Goal: Transaction & Acquisition: Purchase product/service

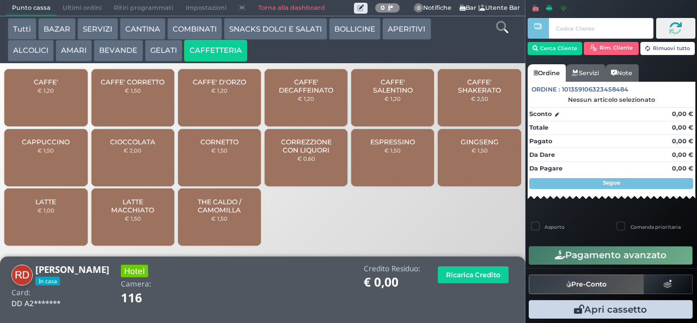
click at [54, 86] on span "CAFFE'" at bounding box center [46, 82] width 24 height 8
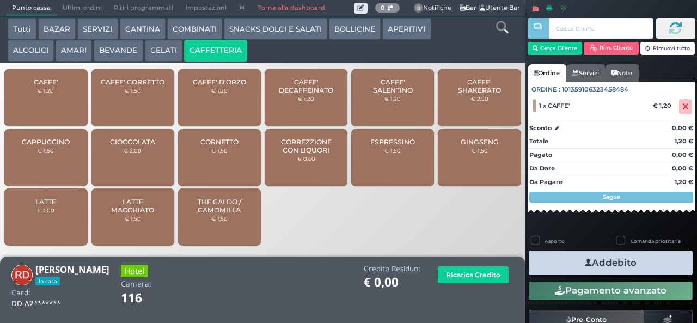
click at [585, 262] on icon "button" at bounding box center [588, 262] width 7 height 11
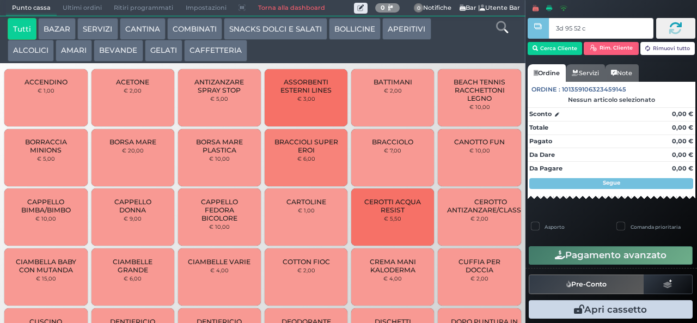
type input "3d 95 52 c3"
click at [212, 49] on button "CAFFETTERIA" at bounding box center [215, 51] width 63 height 22
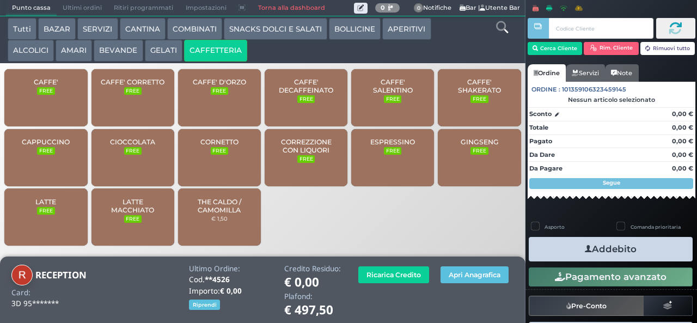
click at [51, 86] on span "CAFFE'" at bounding box center [46, 82] width 24 height 8
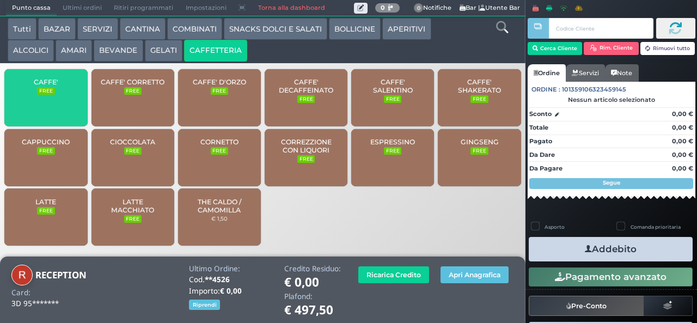
click at [52, 86] on span "CAFFE'" at bounding box center [46, 82] width 24 height 8
click at [50, 86] on span "CAFFE'" at bounding box center [46, 82] width 24 height 8
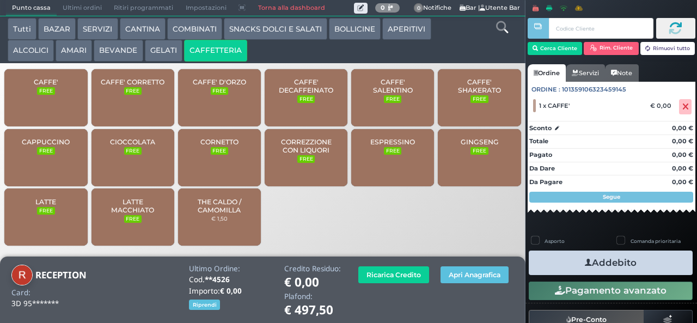
click at [591, 228] on nav "Cerca Cliente Rim. Cliente Rimuovi tutto CLIENTE SELEZIONATO Cliente: RECEPTION…" at bounding box center [611, 121] width 168 height 213
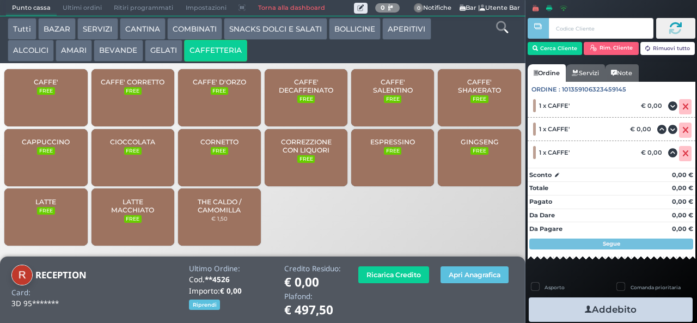
click at [608, 304] on button "Addebito" at bounding box center [611, 309] width 164 height 24
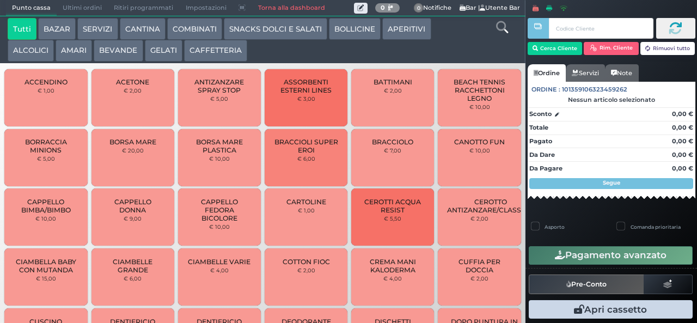
click at [228, 52] on button "CAFFETTERIA" at bounding box center [215, 51] width 63 height 22
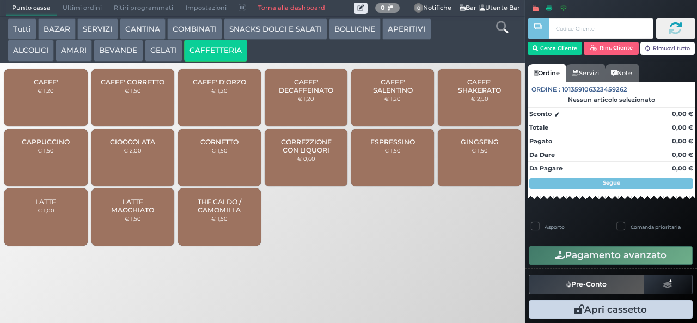
click at [48, 86] on span "CAFFE'" at bounding box center [46, 82] width 24 height 8
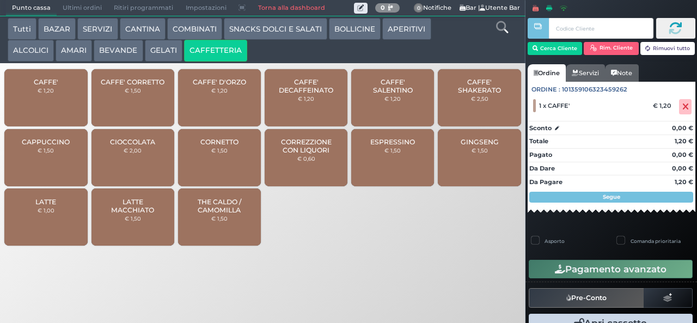
click at [142, 214] on span "LATTE MACCHIATO" at bounding box center [132, 206] width 65 height 16
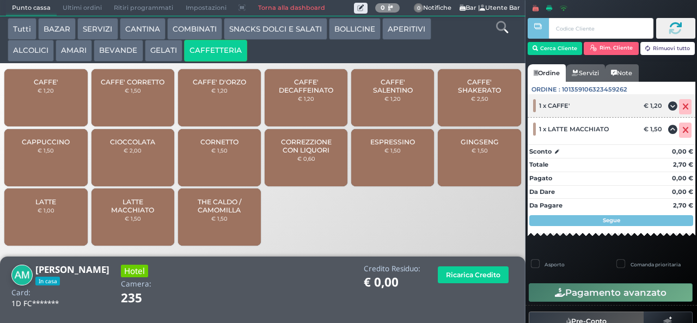
click at [682, 107] on icon at bounding box center [685, 107] width 7 height 1
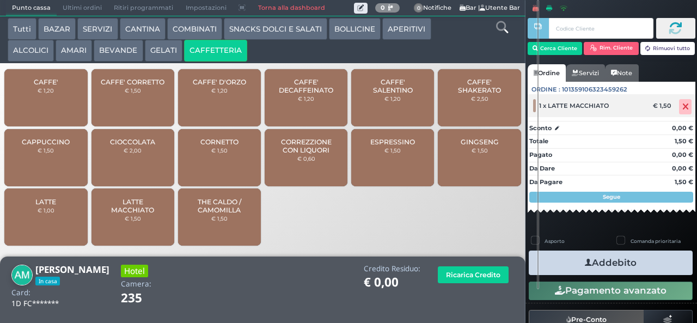
click at [682, 107] on icon at bounding box center [685, 107] width 7 height 1
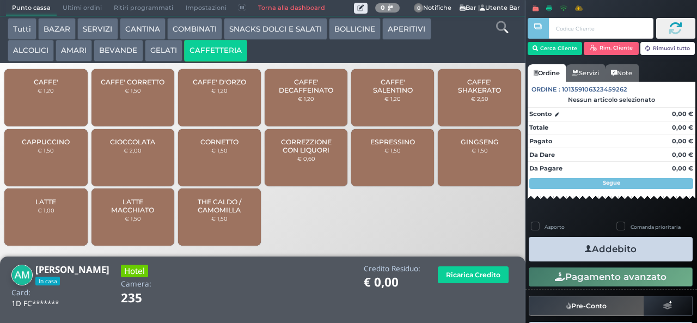
click at [52, 86] on span "CAFFE'" at bounding box center [46, 82] width 24 height 8
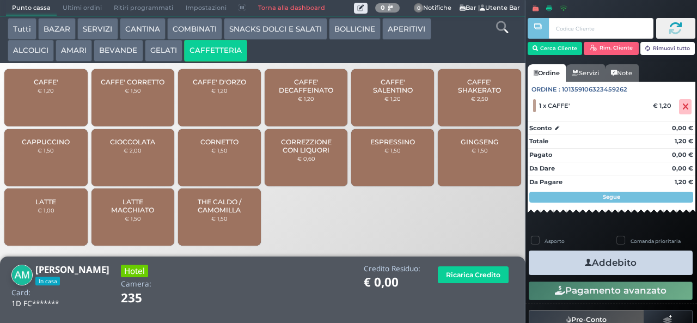
click at [143, 214] on span "LATTE MACCHIATO" at bounding box center [132, 206] width 65 height 16
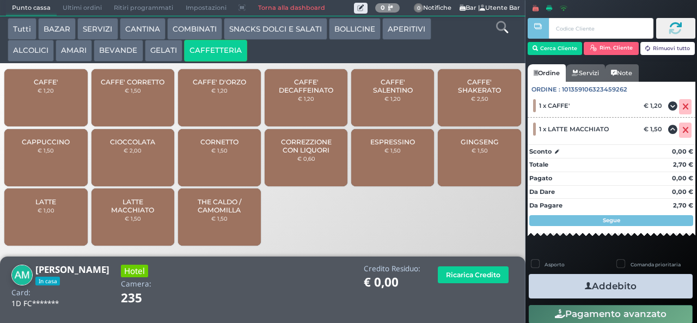
click at [613, 287] on button "Addebito" at bounding box center [611, 286] width 164 height 24
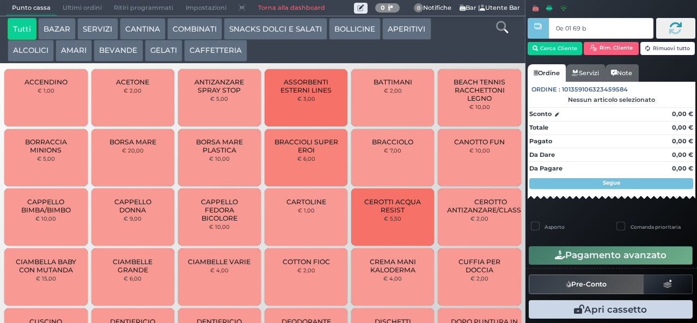
type input "0e 01 69 b9"
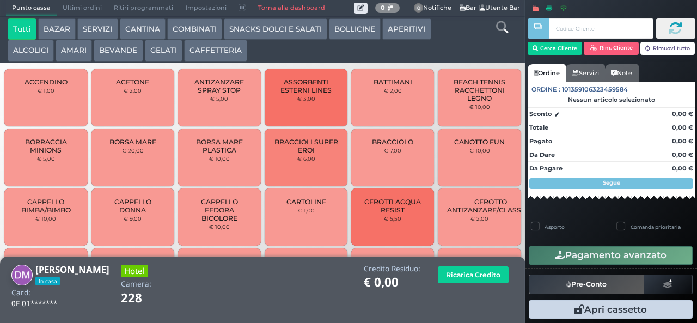
click at [207, 50] on button "CAFFETTERIA" at bounding box center [215, 51] width 63 height 22
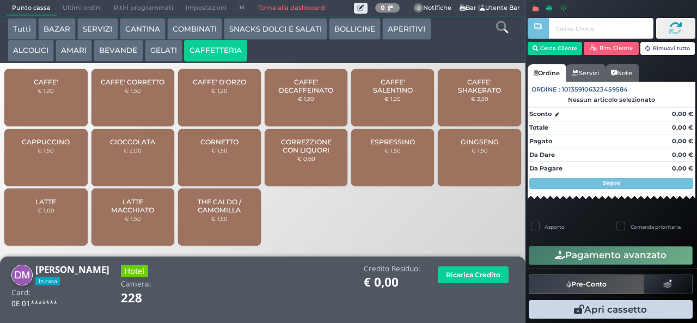
click at [55, 86] on span "CAFFE'" at bounding box center [46, 82] width 24 height 8
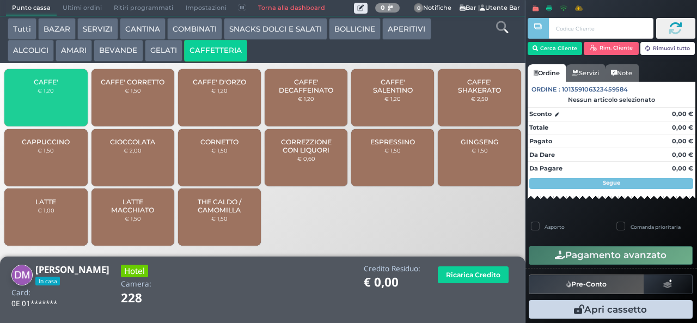
click at [56, 86] on span "CAFFE'" at bounding box center [46, 82] width 24 height 8
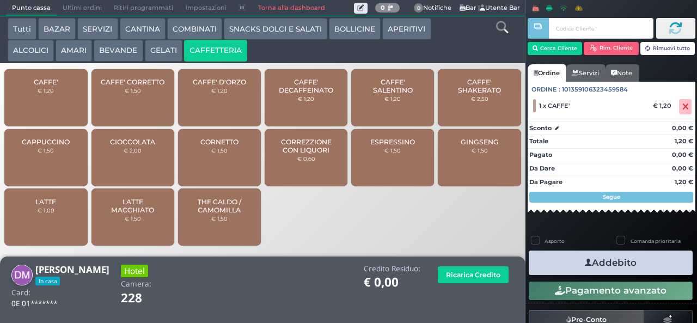
click at [66, 96] on div "CAFFE' € 1,20" at bounding box center [45, 97] width 83 height 57
click at [56, 86] on span "CAFFE'" at bounding box center [46, 82] width 24 height 8
click at [585, 262] on icon "button" at bounding box center [588, 262] width 7 height 11
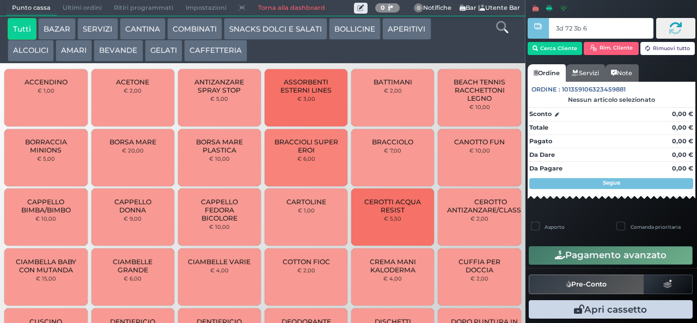
type input "3d 72 3b 67"
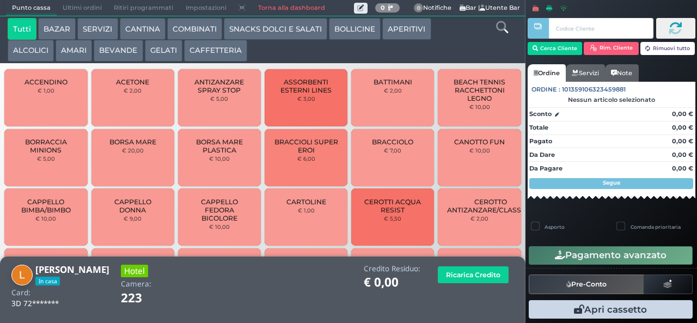
click at [214, 47] on button "CAFFETTERIA" at bounding box center [215, 51] width 63 height 22
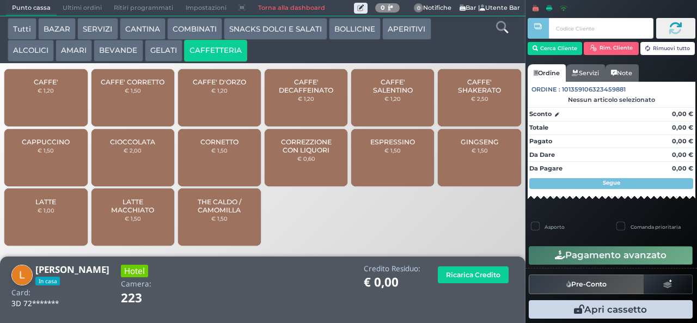
click at [68, 109] on div "CAFFE' € 1,20" at bounding box center [45, 97] width 83 height 57
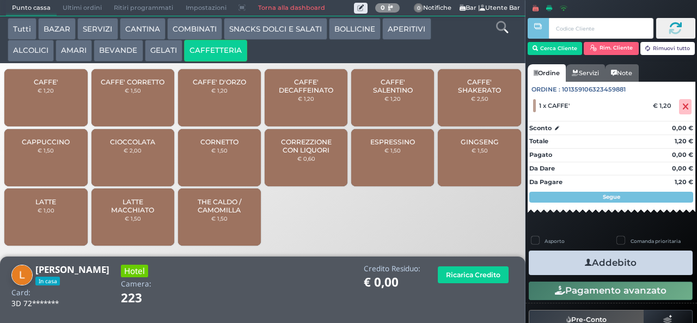
click at [603, 259] on button "Addebito" at bounding box center [611, 262] width 164 height 24
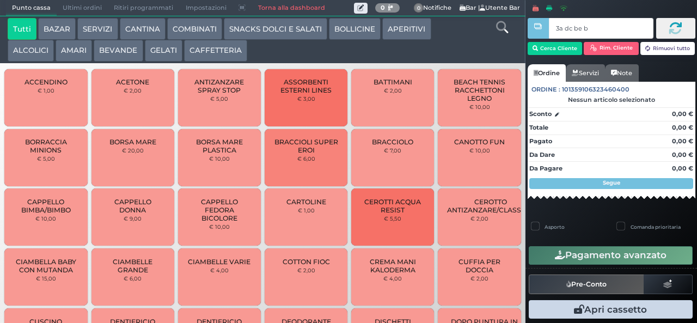
type input "3a dc be b9"
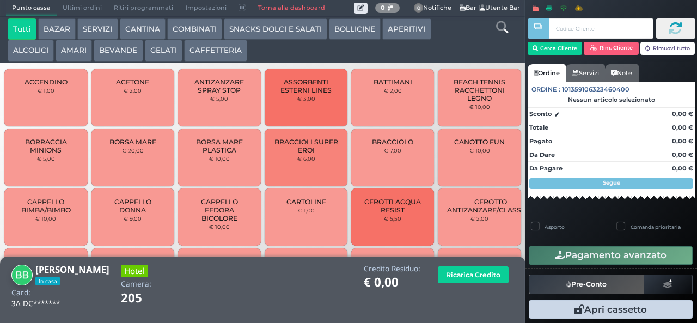
click at [213, 53] on button "CAFFETTERIA" at bounding box center [215, 51] width 63 height 22
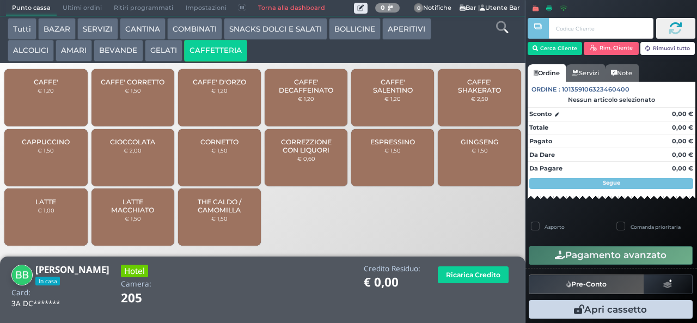
click at [58, 110] on div "CAFFE' € 1,20" at bounding box center [45, 97] width 83 height 57
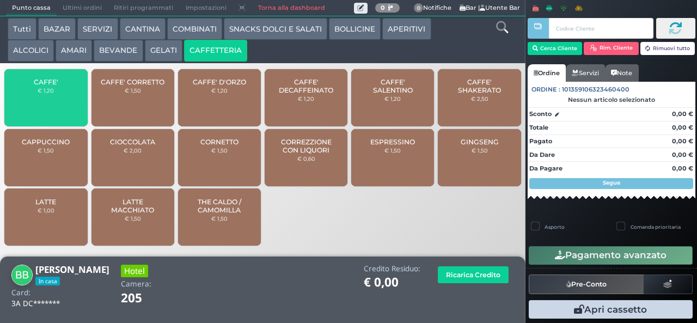
click at [53, 86] on span "CAFFE'" at bounding box center [46, 82] width 24 height 8
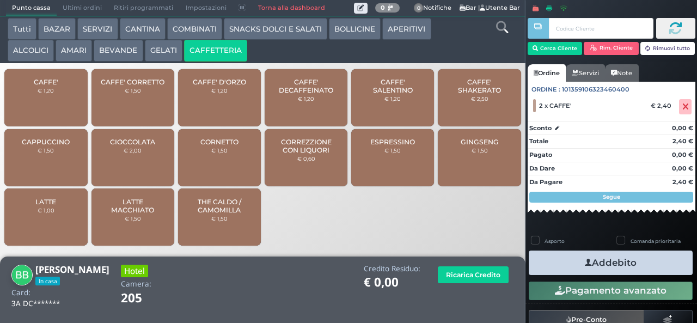
click at [585, 262] on icon "button" at bounding box center [588, 262] width 7 height 11
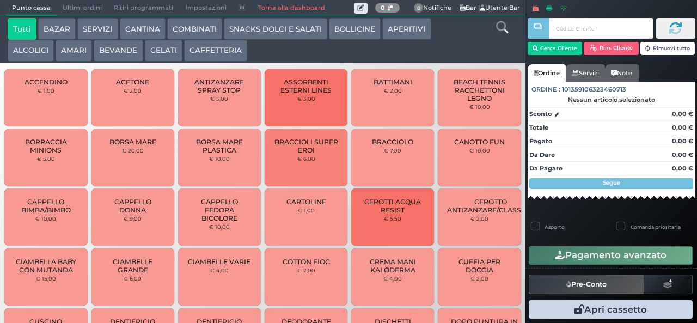
click at [210, 50] on button "CAFFETTERIA" at bounding box center [215, 51] width 63 height 22
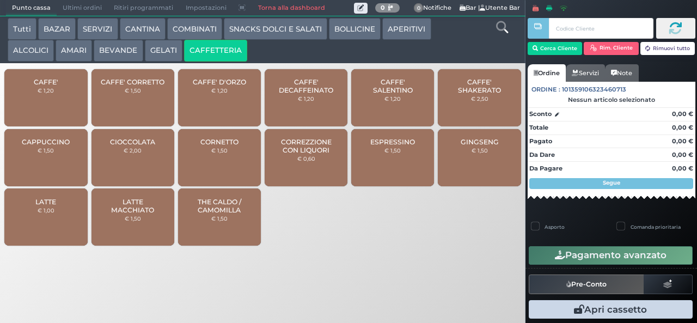
click at [57, 103] on div "CAFFE' € 1,20" at bounding box center [45, 97] width 83 height 57
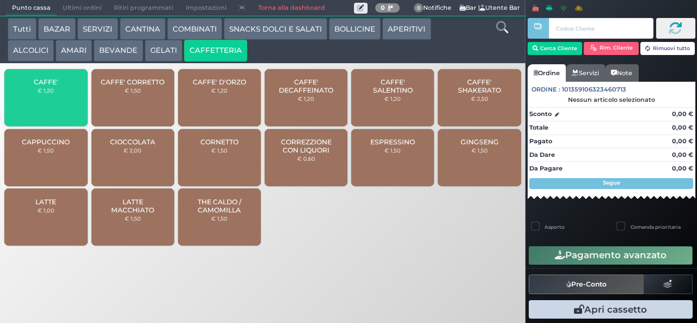
click at [48, 109] on div "CAFFE' € 1,20" at bounding box center [45, 97] width 83 height 57
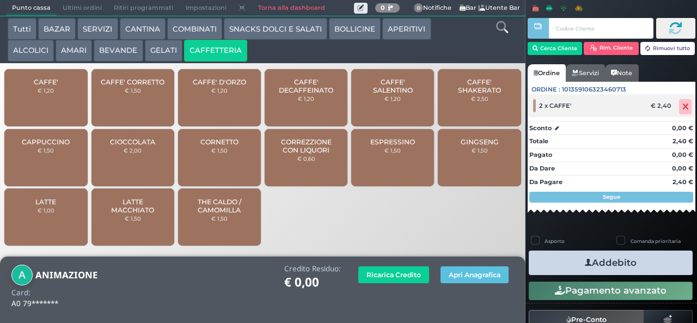
click at [682, 107] on icon at bounding box center [685, 107] width 7 height 1
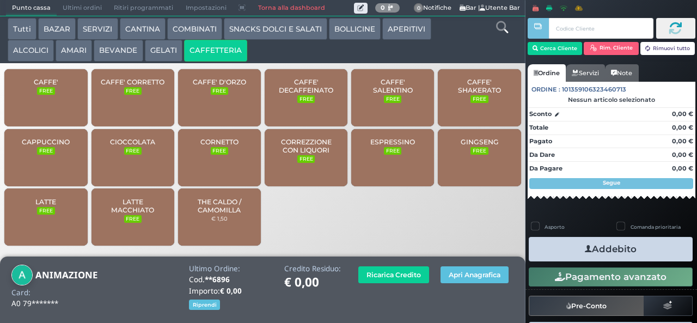
click at [216, 54] on button "CAFFETTERIA" at bounding box center [215, 51] width 63 height 22
click at [53, 86] on span "CAFFE'" at bounding box center [46, 82] width 24 height 8
click at [45, 106] on div "CAFFE' FREE" at bounding box center [45, 97] width 83 height 57
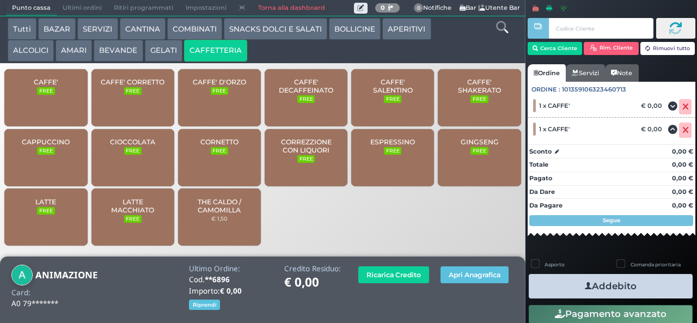
click at [605, 282] on button "Addebito" at bounding box center [611, 286] width 164 height 24
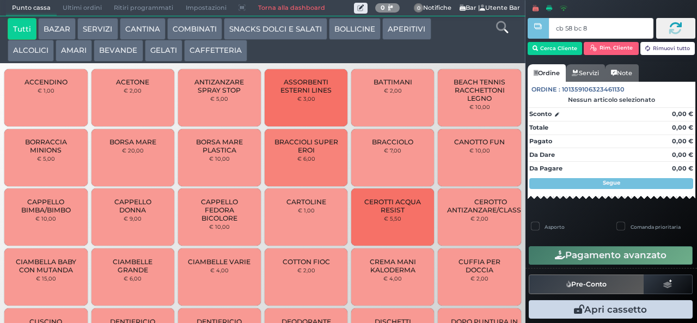
type input "cb 58 bc 8b"
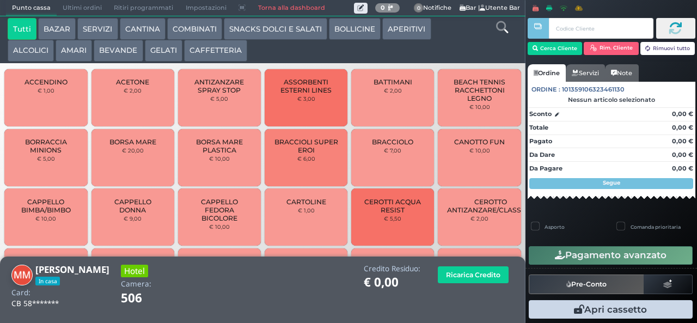
click at [113, 61] on button "BEVANDE" at bounding box center [118, 51] width 49 height 22
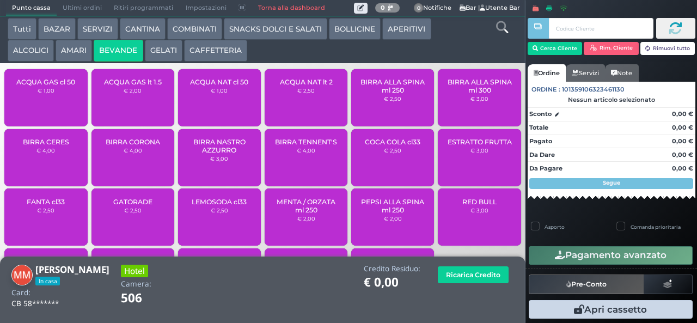
click at [228, 86] on span "ACQUA NAT cl 50" at bounding box center [219, 82] width 58 height 8
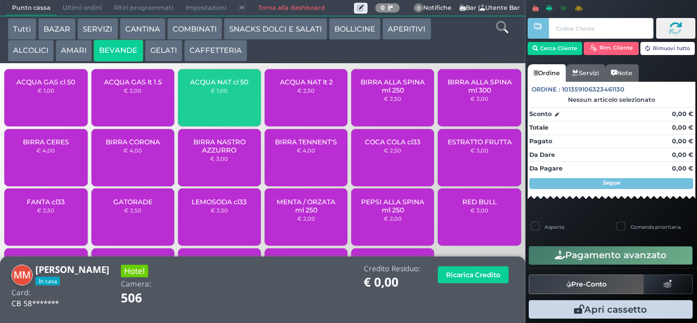
click at [229, 86] on span "ACQUA NAT cl 50" at bounding box center [219, 82] width 58 height 8
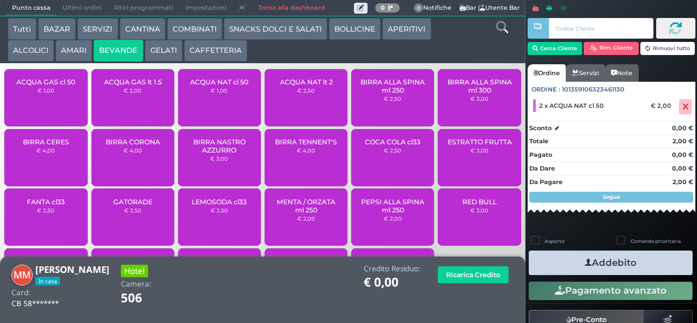
click at [602, 262] on button "Addebito" at bounding box center [611, 262] width 164 height 24
